Goal: Navigation & Orientation: Understand site structure

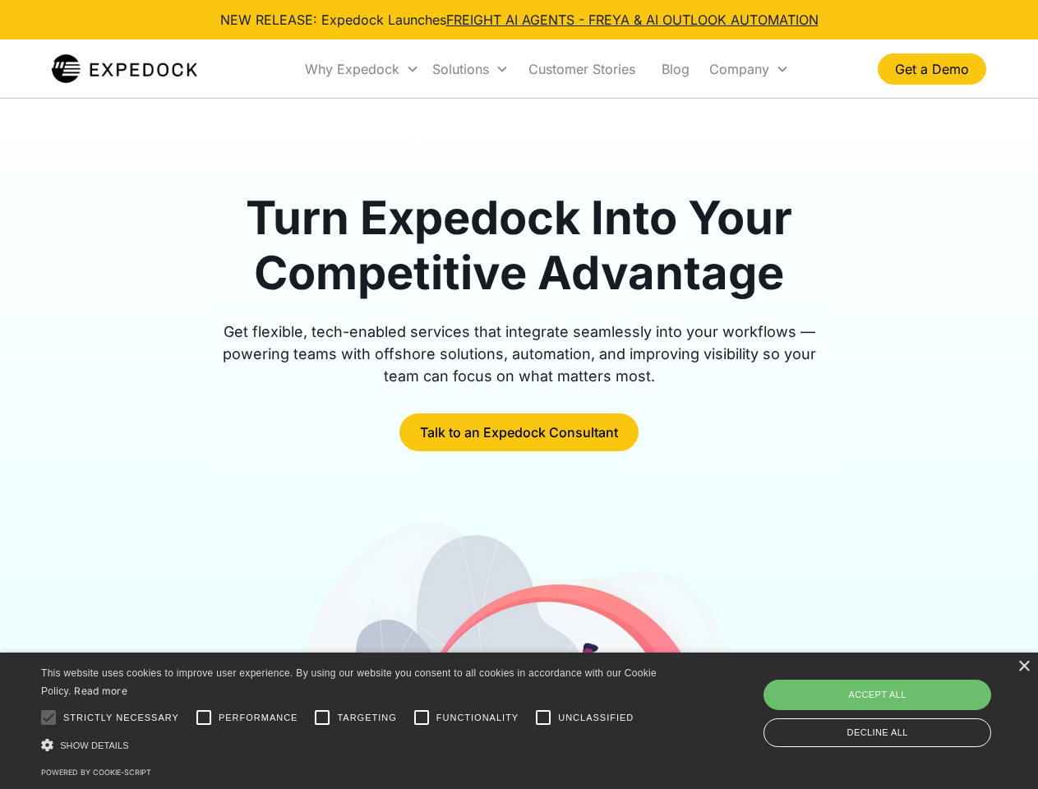
click at [362, 69] on div "Why Expedock" at bounding box center [352, 69] width 95 height 16
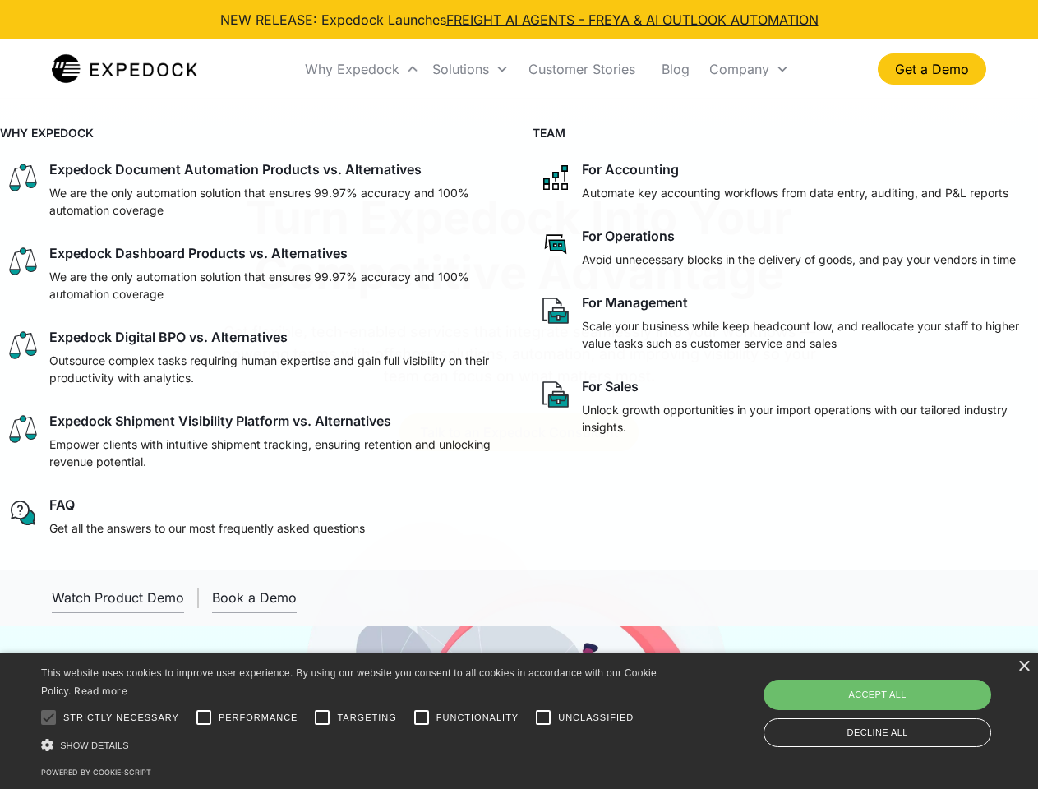
click at [470, 69] on div "Solutions" at bounding box center [460, 69] width 57 height 16
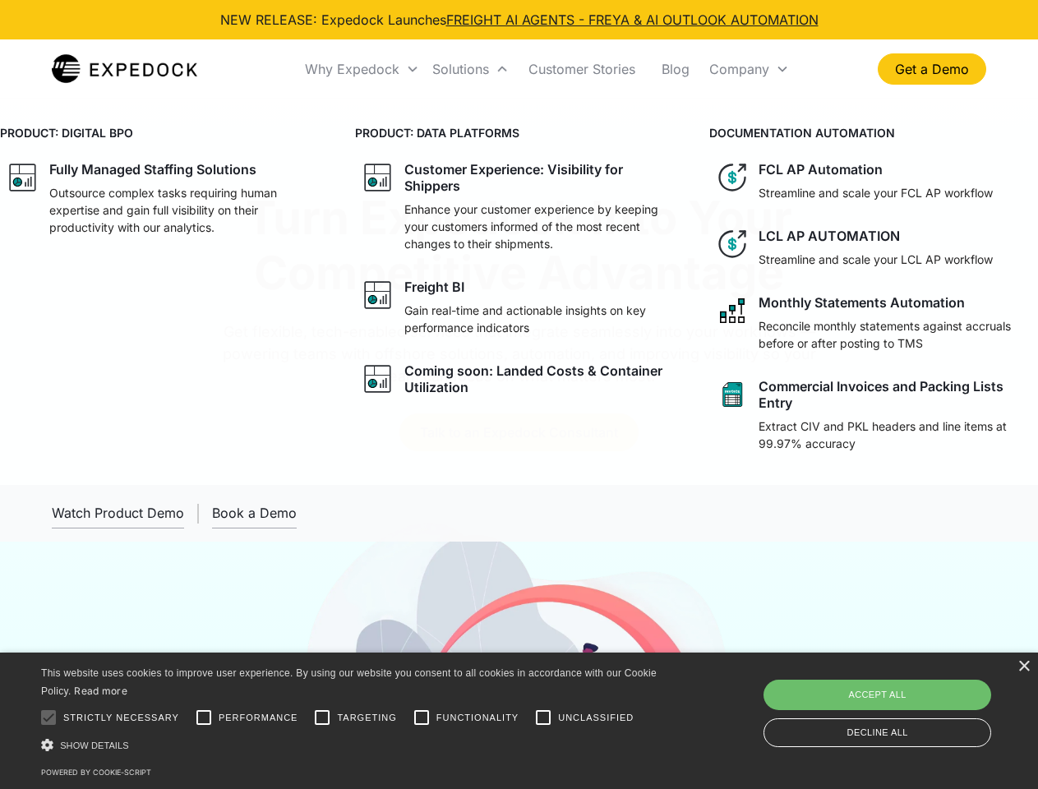
click at [749, 69] on div "Company" at bounding box center [739, 69] width 60 height 16
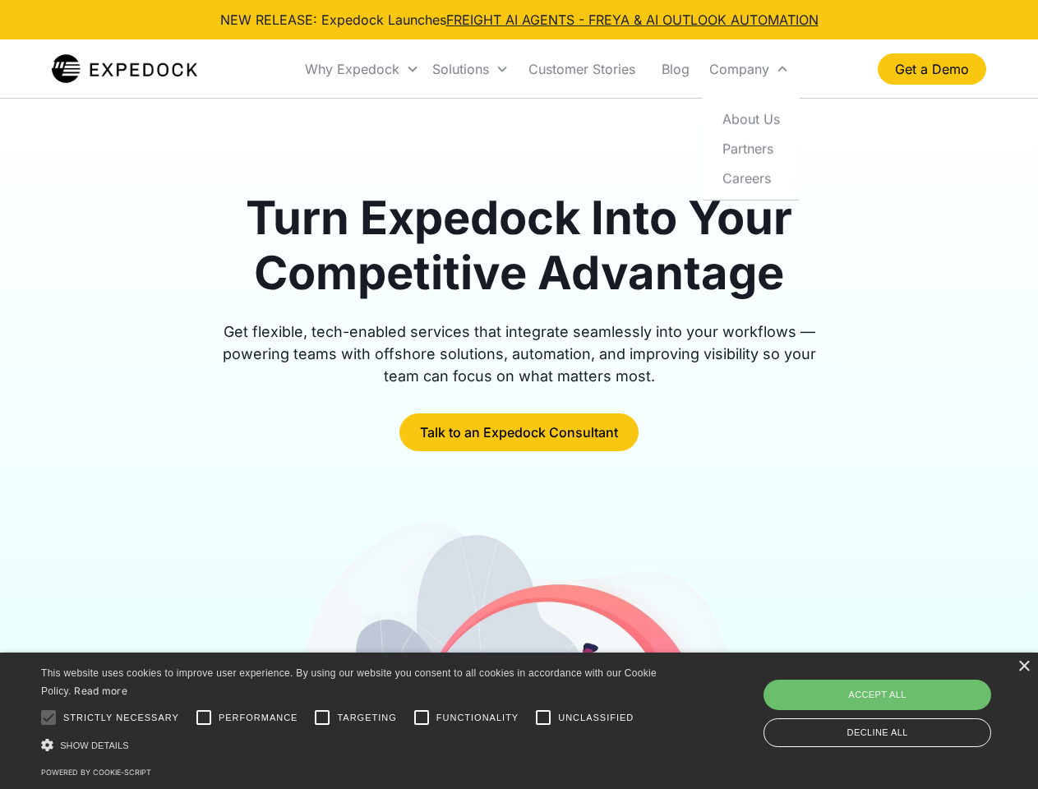
click at [48, 717] on div at bounding box center [48, 717] width 33 height 33
click at [204, 717] on input "Performance" at bounding box center [203, 717] width 33 height 33
checkbox input "true"
click at [322, 717] on input "Targeting" at bounding box center [322, 717] width 33 height 33
checkbox input "true"
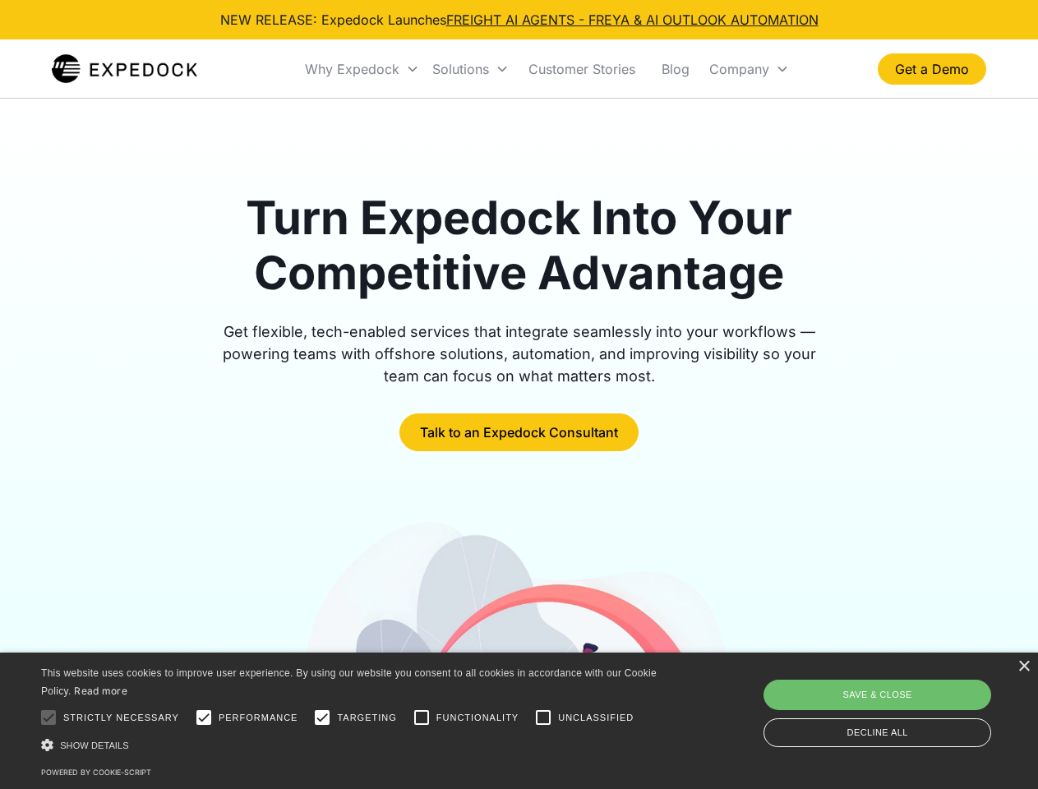
click at [422, 717] on input "Functionality" at bounding box center [421, 717] width 33 height 33
checkbox input "true"
click at [543, 717] on input "Unclassified" at bounding box center [543, 717] width 33 height 33
checkbox input "true"
click at [352, 745] on div "Show details Hide details" at bounding box center [351, 744] width 621 height 17
